Goal: Use online tool/utility: Use online tool/utility

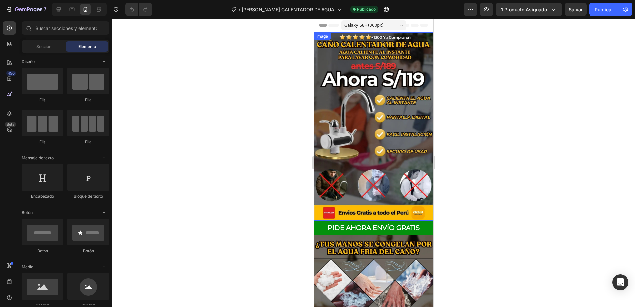
click at [362, 85] on img at bounding box center [373, 126] width 120 height 188
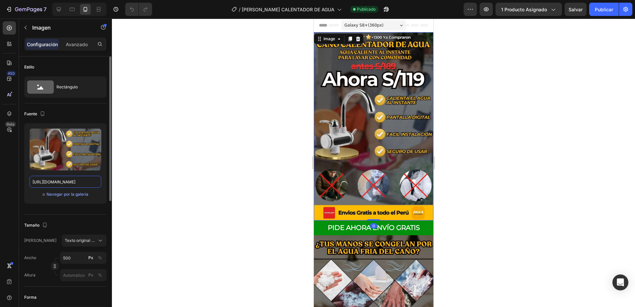
click at [82, 177] on input "[URL][DOMAIN_NAME]" at bounding box center [66, 182] width 72 height 12
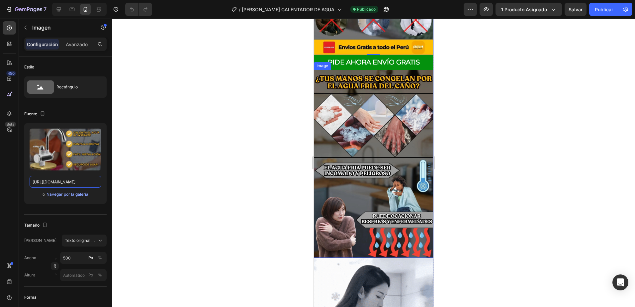
scroll to position [166, 0]
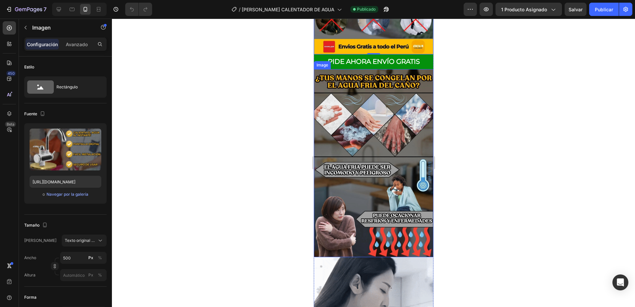
click at [352, 136] on img at bounding box center [373, 163] width 120 height 188
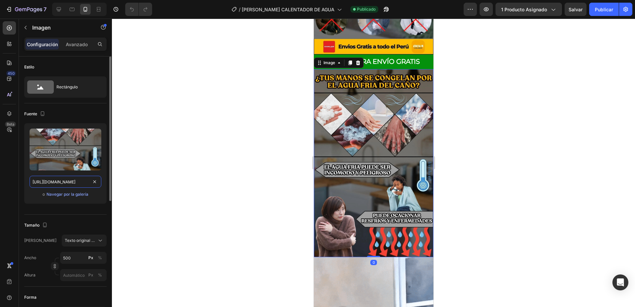
click at [64, 178] on input "[URL][DOMAIN_NAME]" at bounding box center [66, 182] width 72 height 12
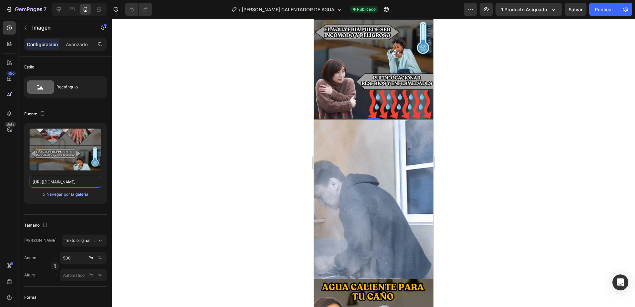
scroll to position [332, 0]
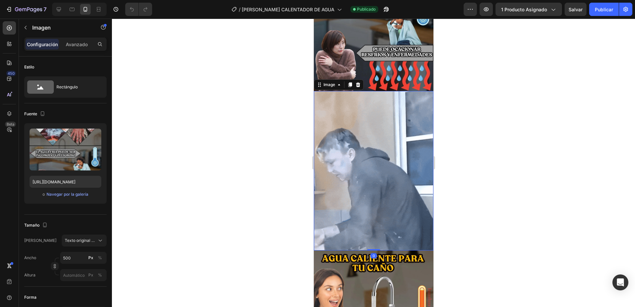
click at [361, 155] on img at bounding box center [373, 170] width 120 height 159
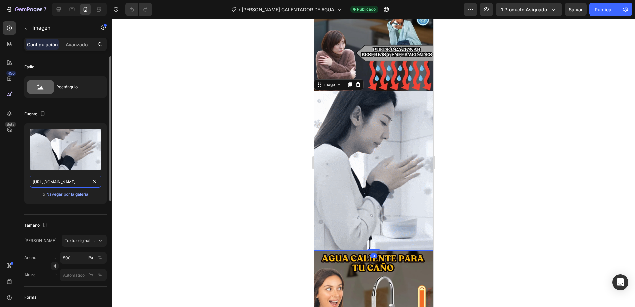
click at [75, 179] on input "[URL][DOMAIN_NAME]" at bounding box center [66, 182] width 72 height 12
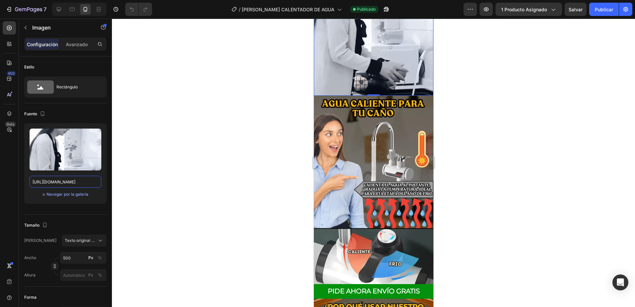
scroll to position [498, 0]
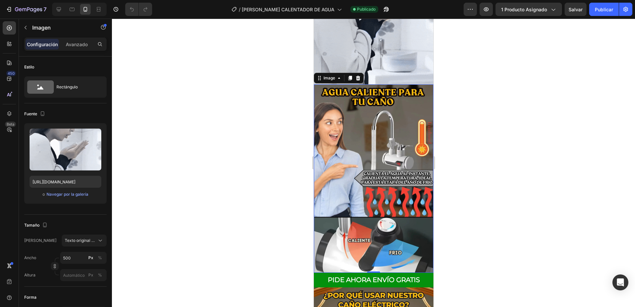
click at [355, 115] on img at bounding box center [373, 178] width 120 height 188
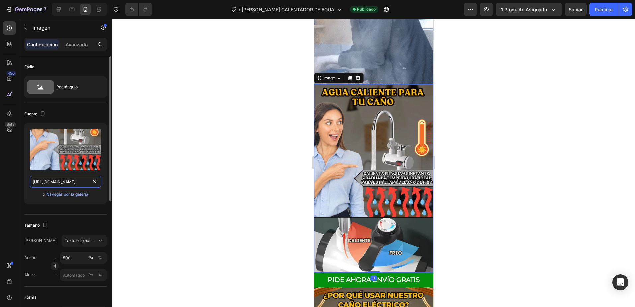
click at [68, 179] on input "[URL][DOMAIN_NAME]" at bounding box center [66, 182] width 72 height 12
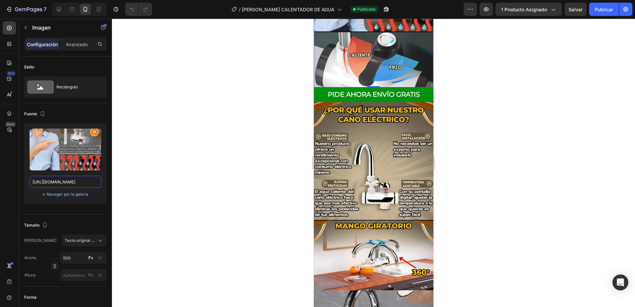
scroll to position [697, 0]
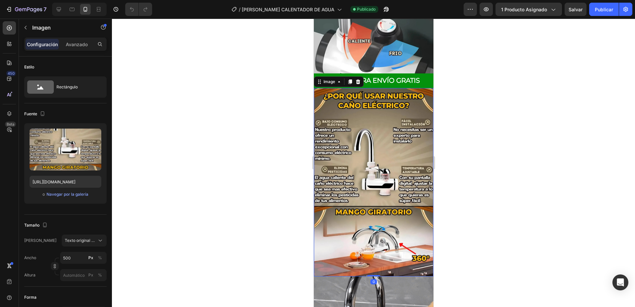
click at [359, 139] on img at bounding box center [373, 182] width 120 height 188
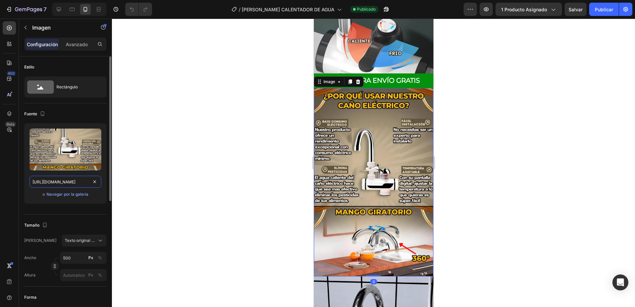
click at [62, 179] on input "[URL][DOMAIN_NAME]" at bounding box center [66, 182] width 72 height 12
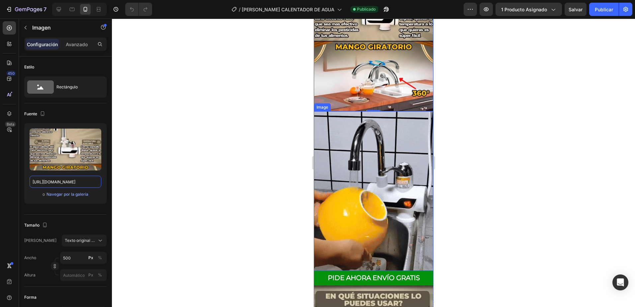
scroll to position [896, 0]
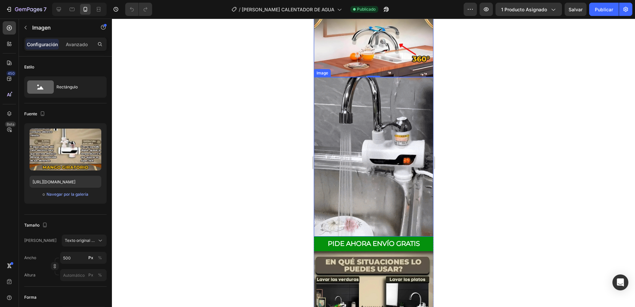
click at [343, 125] on img at bounding box center [373, 156] width 120 height 159
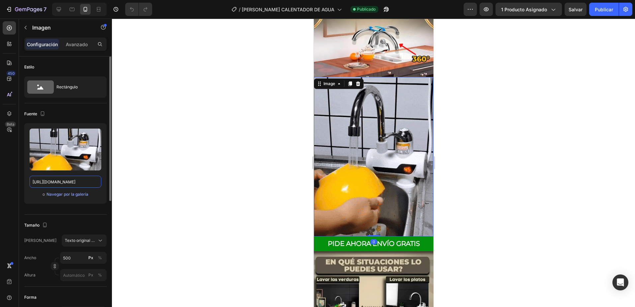
click at [76, 183] on input "[URL][DOMAIN_NAME]" at bounding box center [66, 182] width 72 height 12
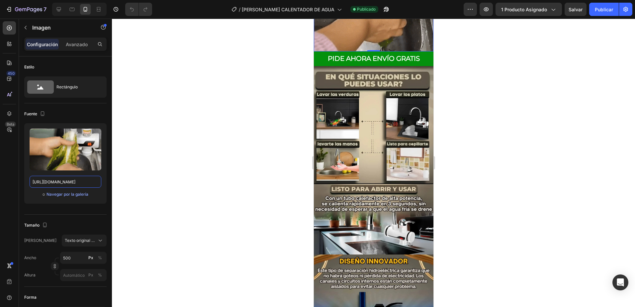
scroll to position [1096, 0]
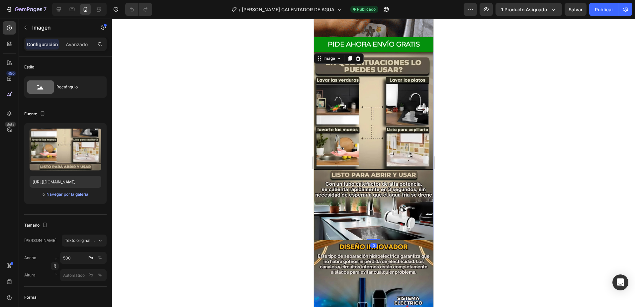
click at [355, 125] on img at bounding box center [373, 146] width 120 height 188
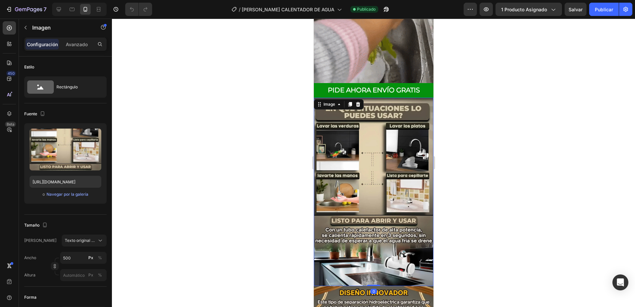
scroll to position [1029, 0]
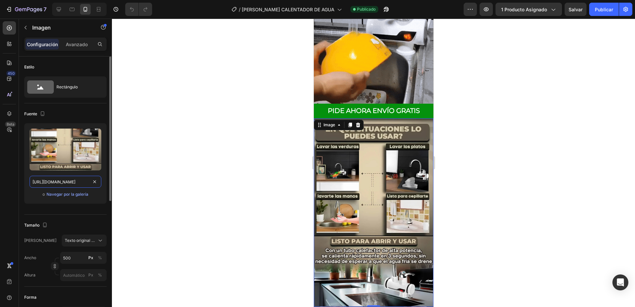
click at [57, 182] on input "[URL][DOMAIN_NAME]" at bounding box center [66, 182] width 72 height 12
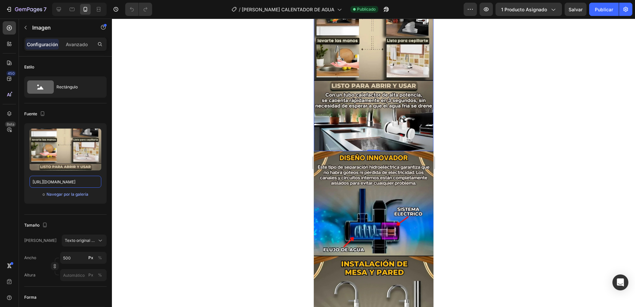
scroll to position [1228, 0]
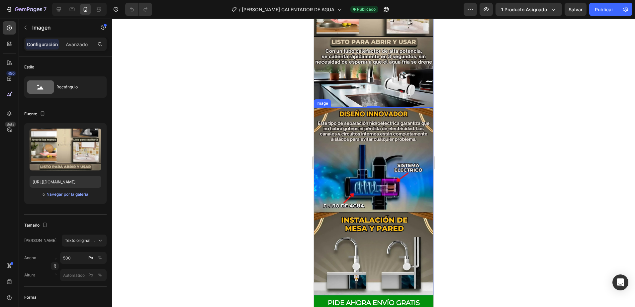
click at [368, 136] on img at bounding box center [373, 201] width 120 height 188
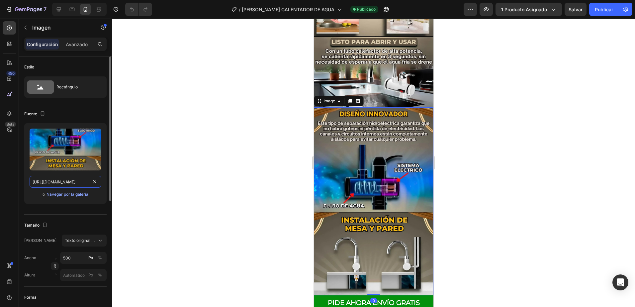
click at [59, 183] on input "[URL][DOMAIN_NAME]" at bounding box center [66, 182] width 72 height 12
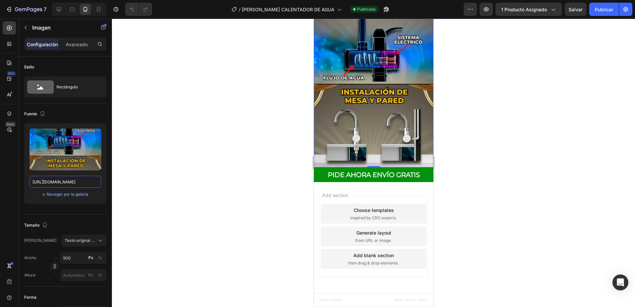
scroll to position [1428, 0]
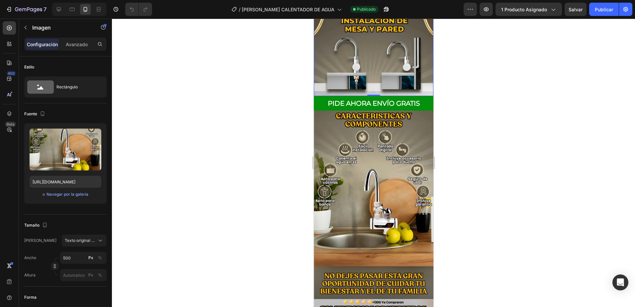
click at [359, 157] on img at bounding box center [373, 205] width 120 height 188
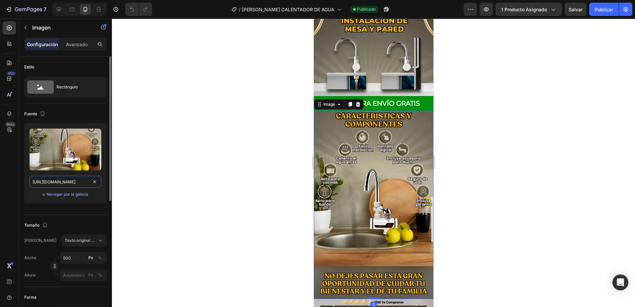
click at [52, 184] on input "[URL][DOMAIN_NAME]" at bounding box center [66, 182] width 72 height 12
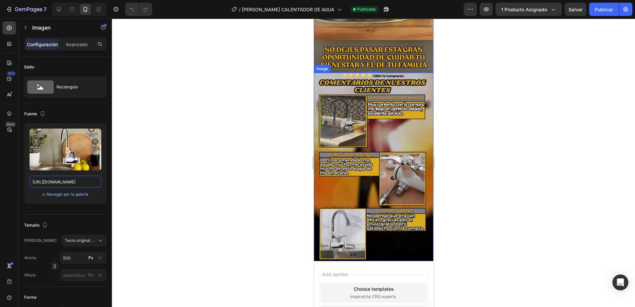
scroll to position [1594, 0]
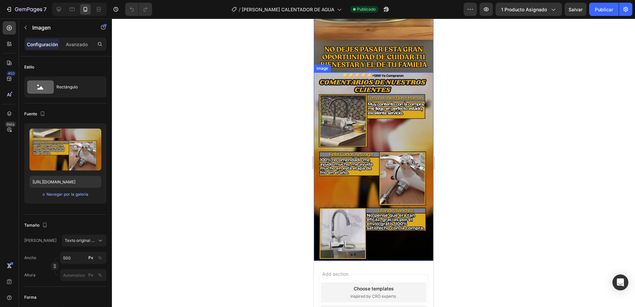
click at [358, 175] on img at bounding box center [373, 166] width 120 height 188
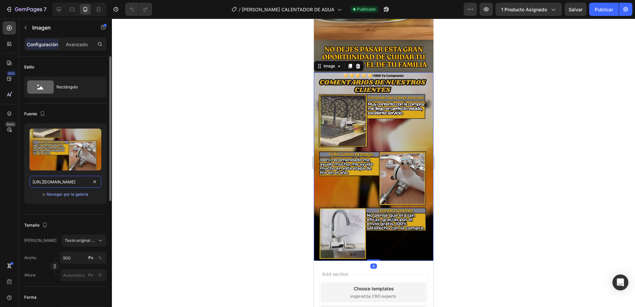
click at [69, 183] on input "[URL][DOMAIN_NAME]" at bounding box center [66, 182] width 72 height 12
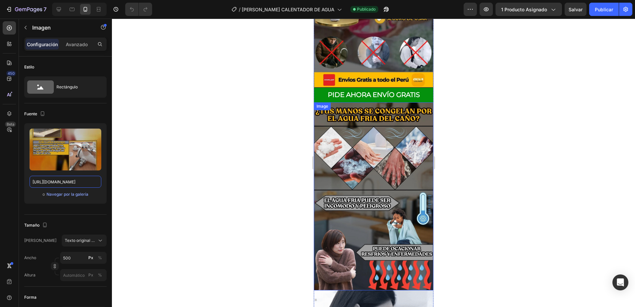
scroll to position [0, 0]
